Goal: Check status

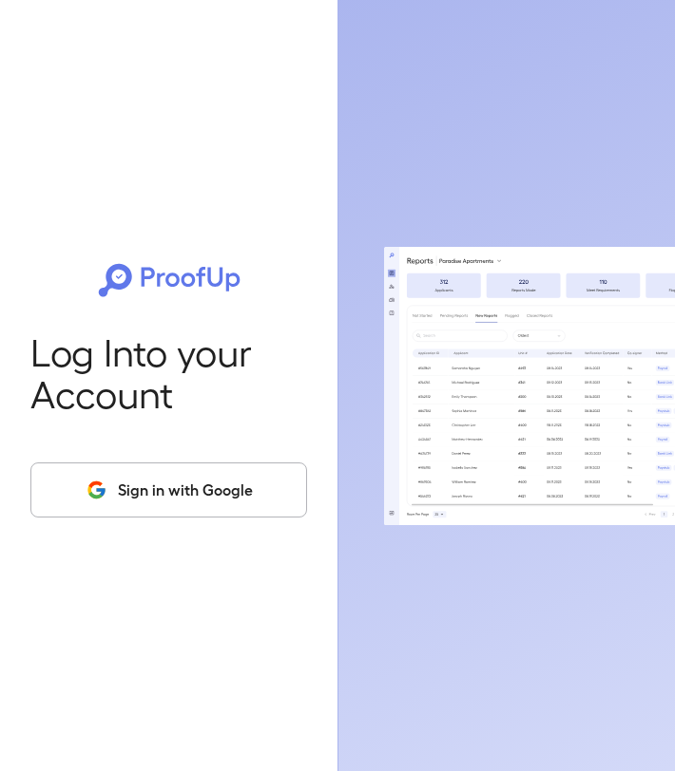
click at [189, 485] on button "Sign in with Google" at bounding box center [168, 490] width 276 height 55
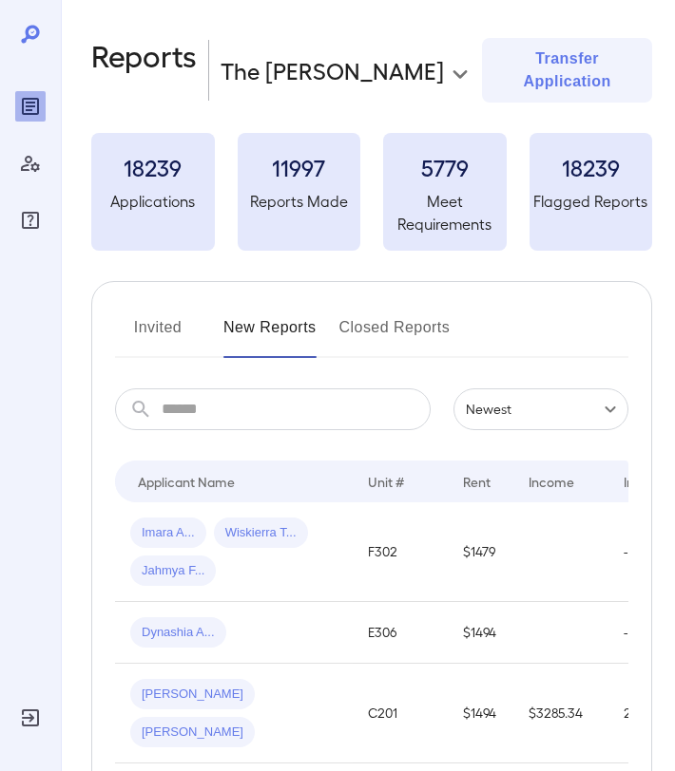
click at [148, 313] on button "Invited" at bounding box center [158, 336] width 86 height 46
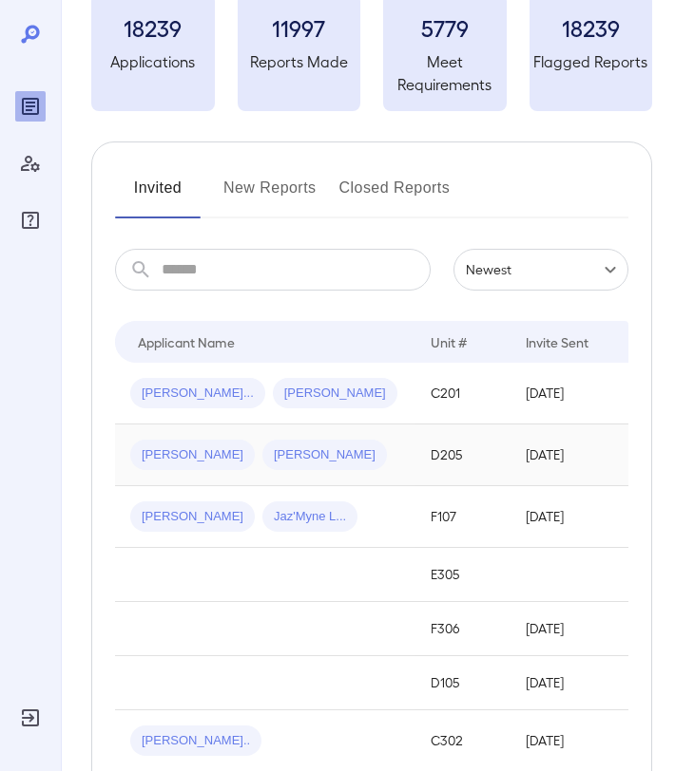
scroll to position [181, 0]
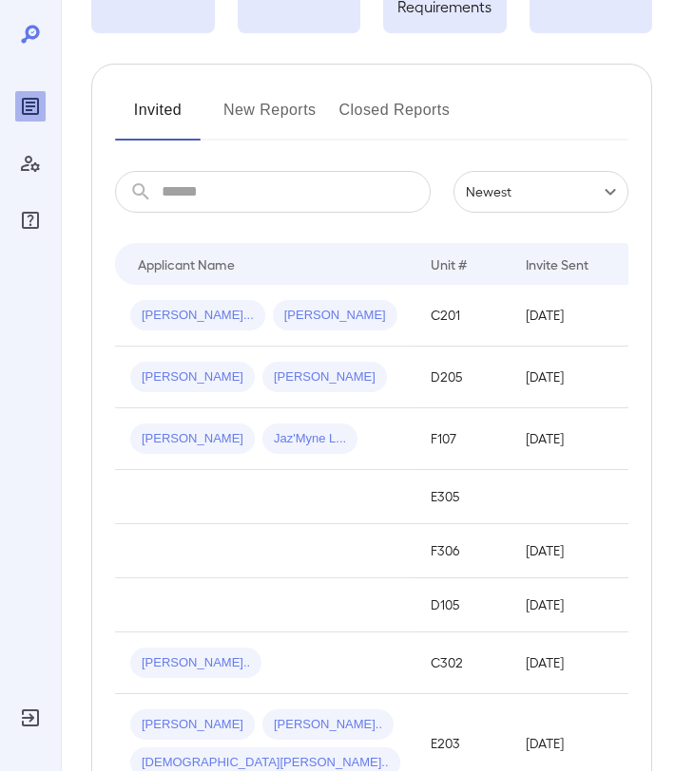
scroll to position [262, 0]
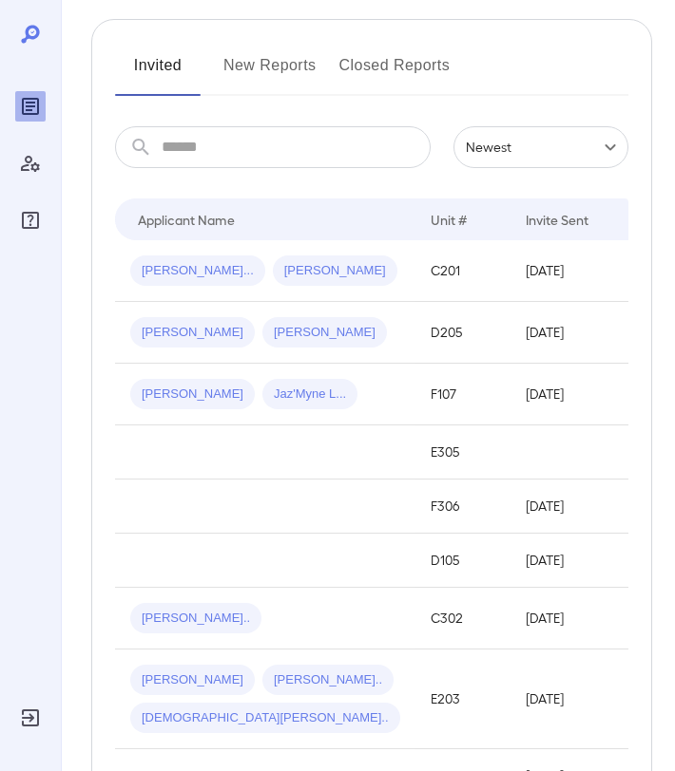
click at [246, 50] on button "New Reports" at bounding box center [269, 73] width 93 height 46
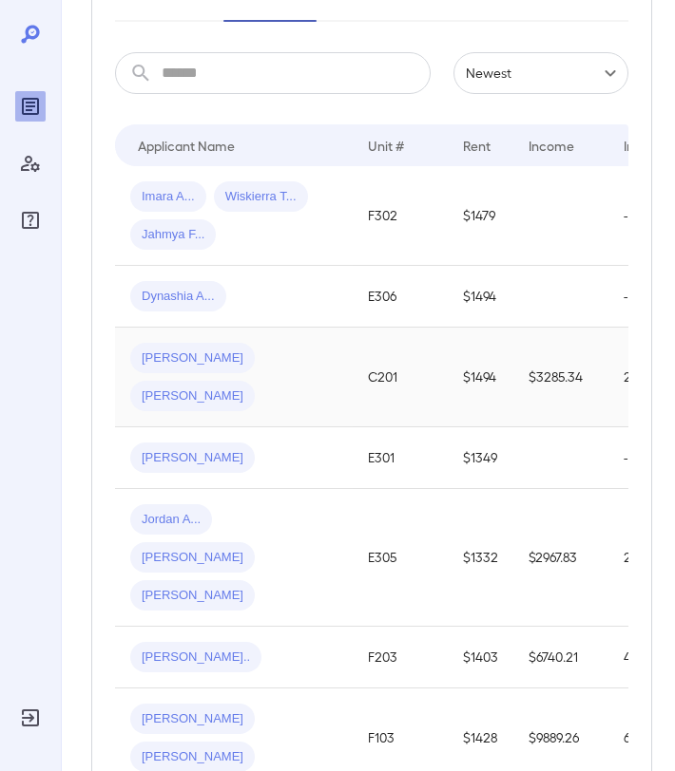
scroll to position [348, 0]
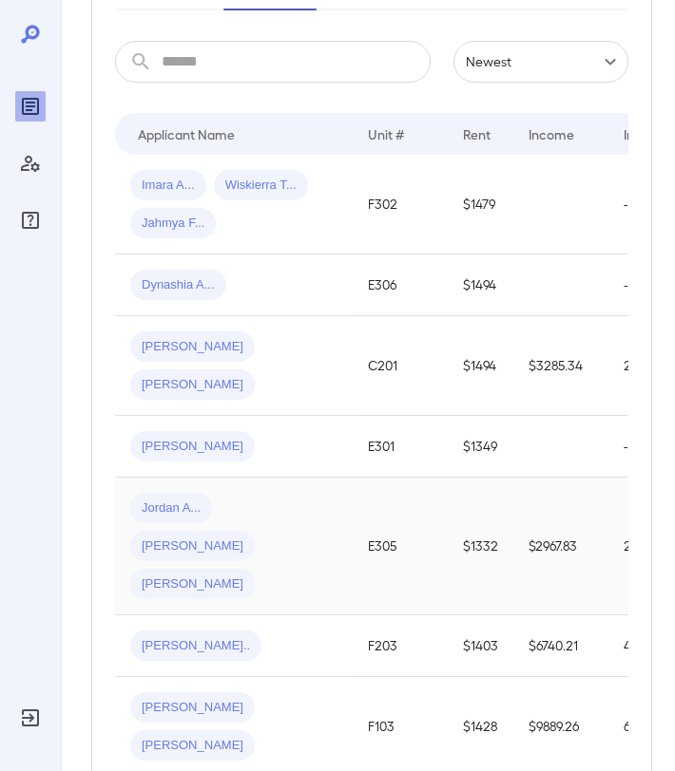
click at [297, 523] on div "[PERSON_NAME] [PERSON_NAME].. [PERSON_NAME].." at bounding box center [233, 546] width 207 height 106
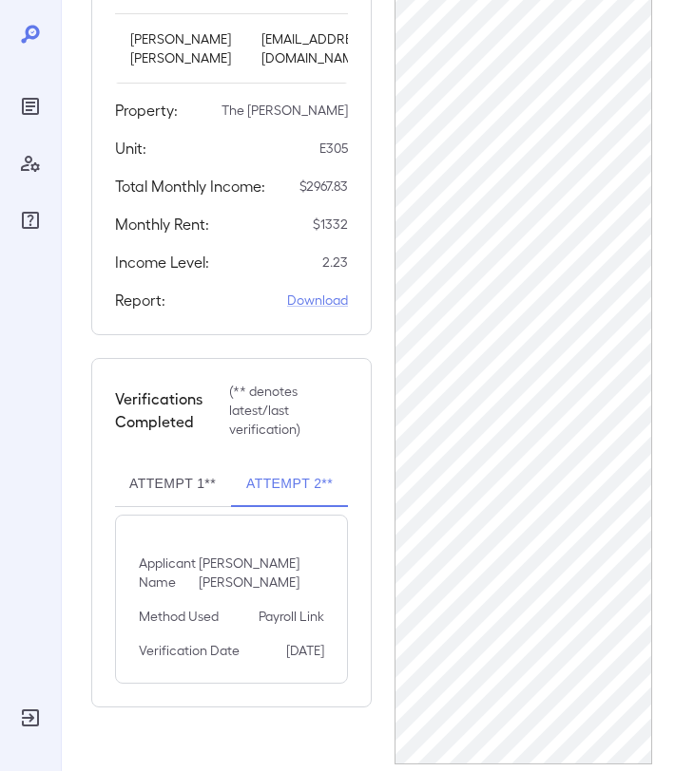
scroll to position [485, 0]
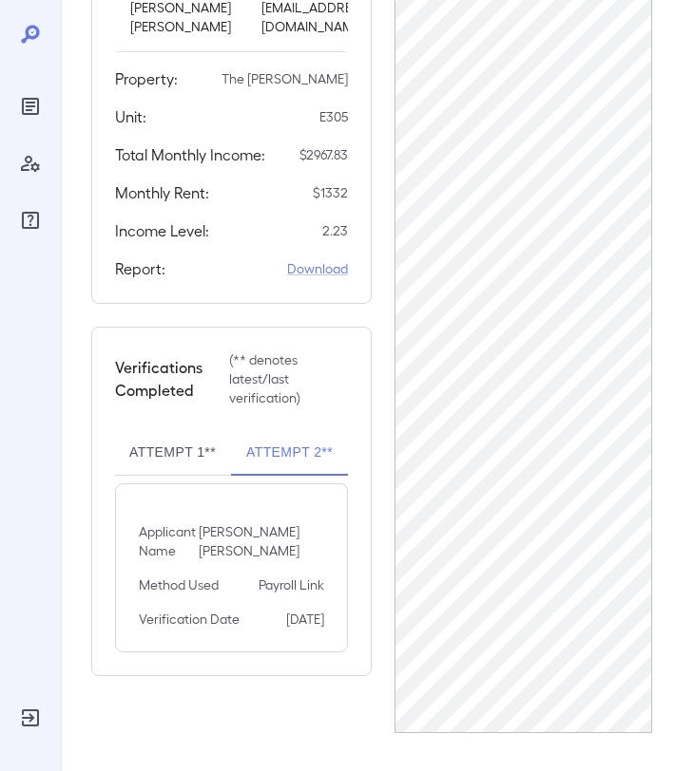
click at [189, 476] on button "Attempt 1**" at bounding box center [172, 453] width 117 height 46
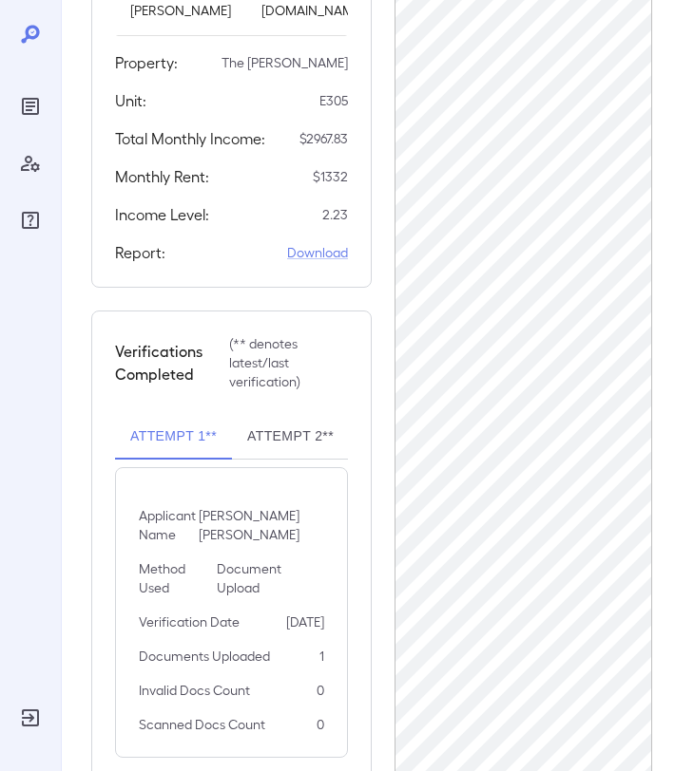
scroll to position [321, 0]
